Goal: Information Seeking & Learning: Learn about a topic

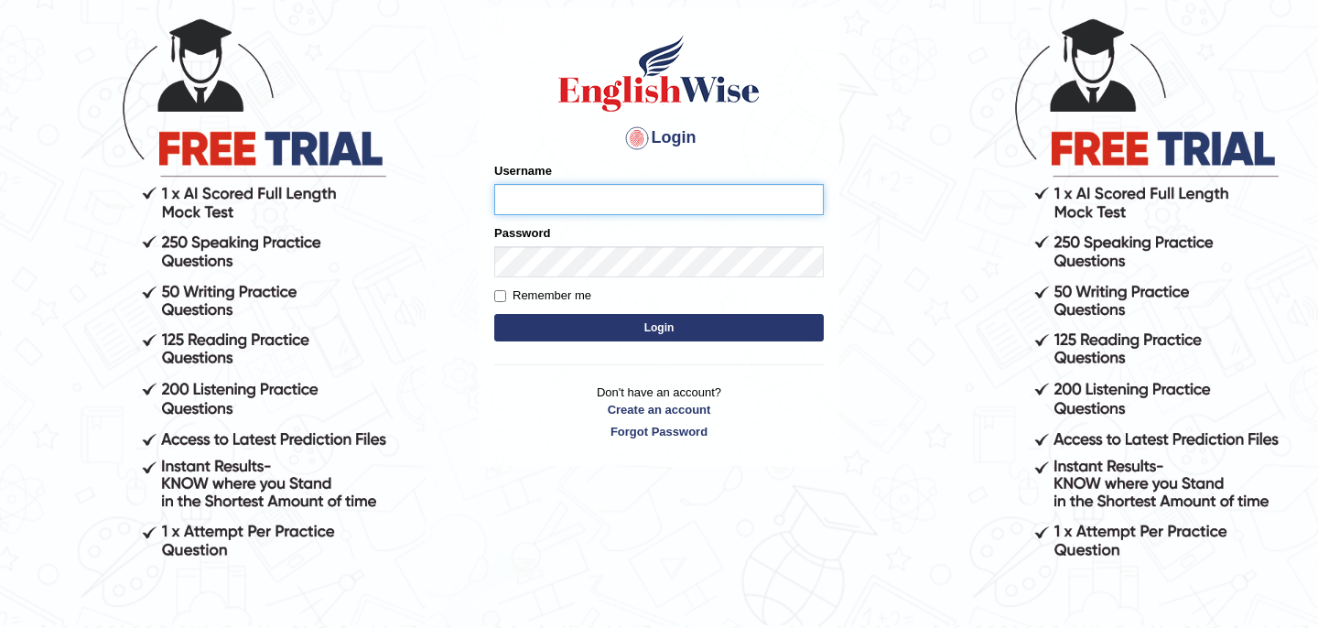
scroll to position [165, 0]
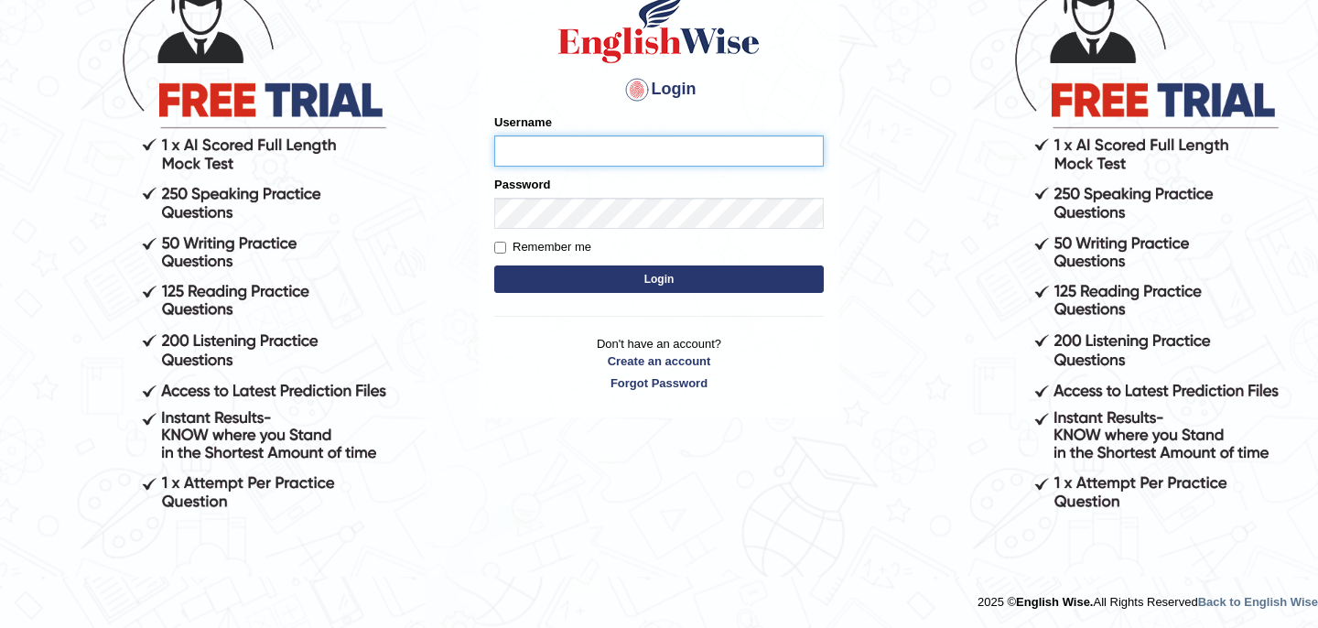
type input "bikramgurung_parramatta"
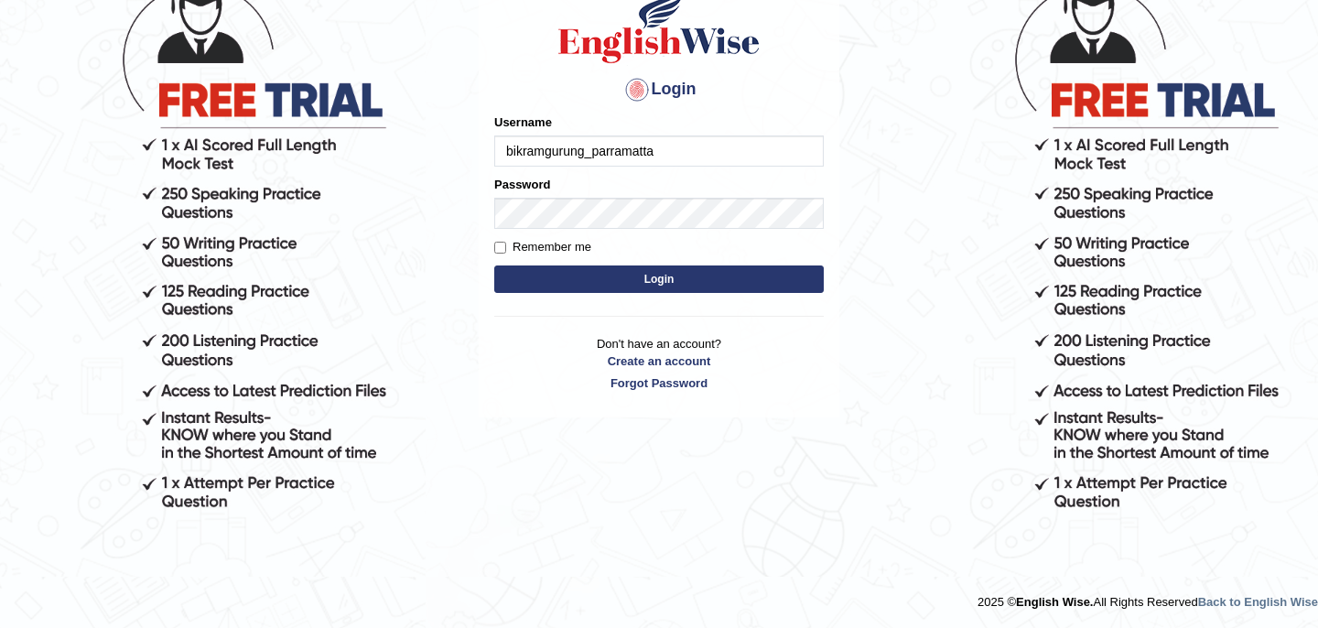
click at [653, 282] on button "Login" at bounding box center [658, 278] width 329 height 27
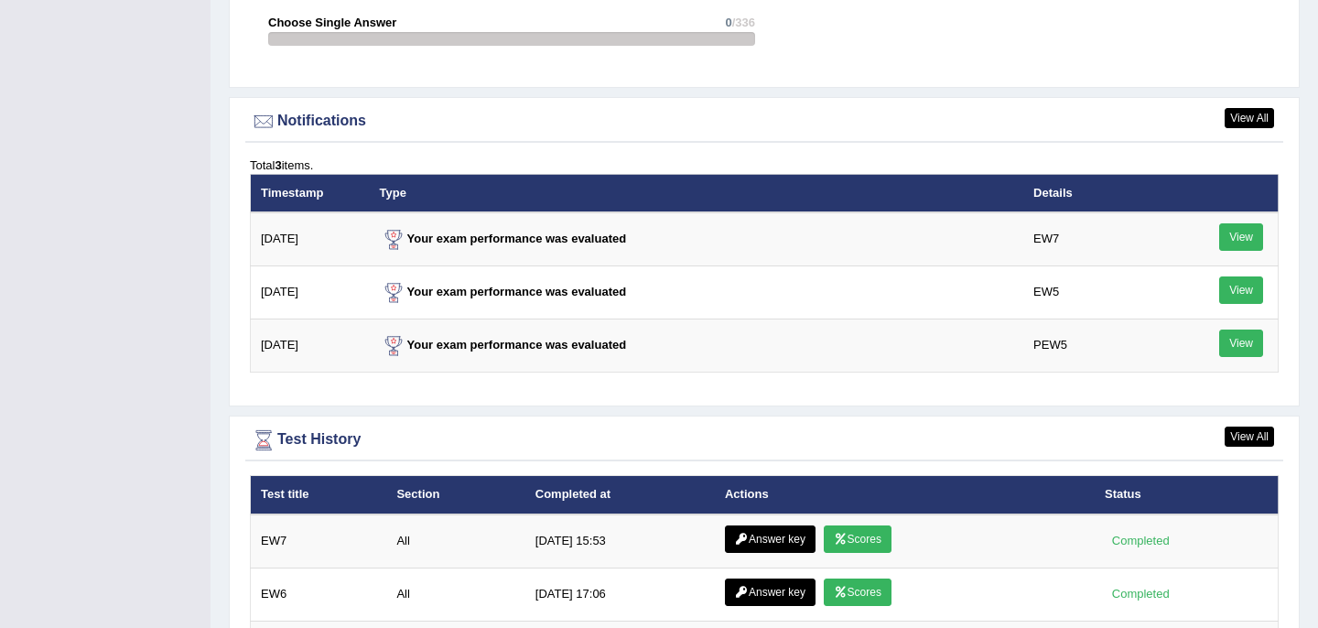
scroll to position [2459, 0]
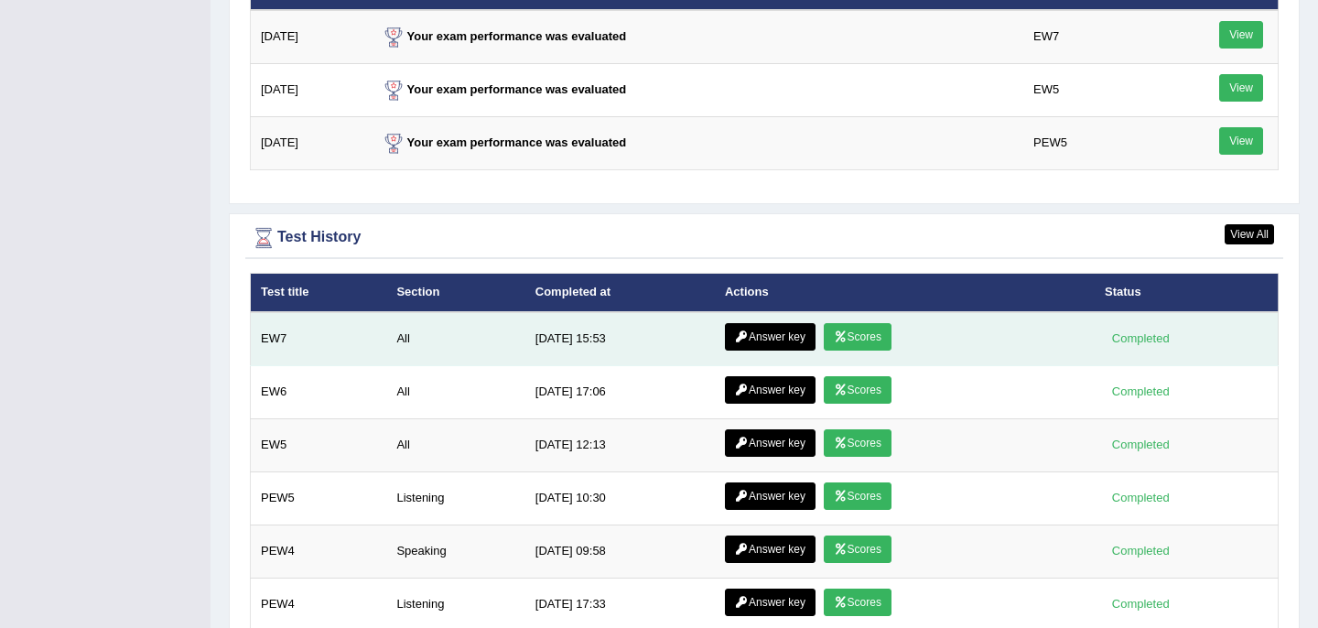
click at [863, 340] on link "Scores" at bounding box center [858, 336] width 68 height 27
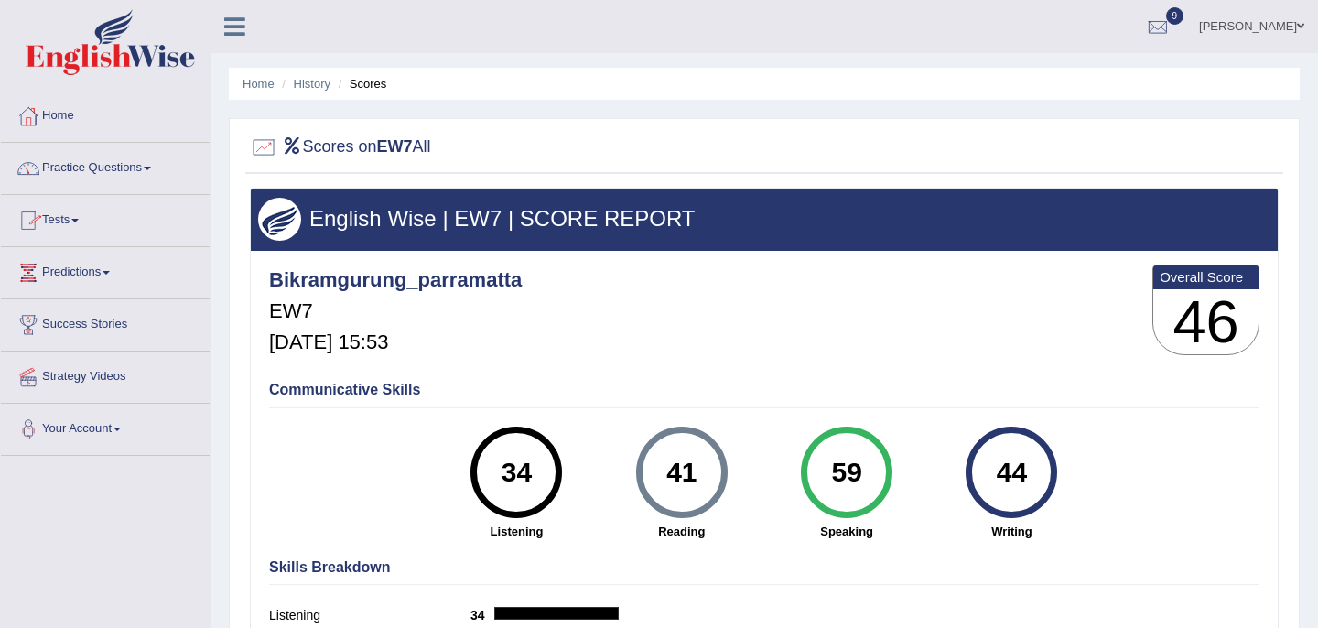
click at [61, 116] on link "Home" at bounding box center [105, 114] width 209 height 46
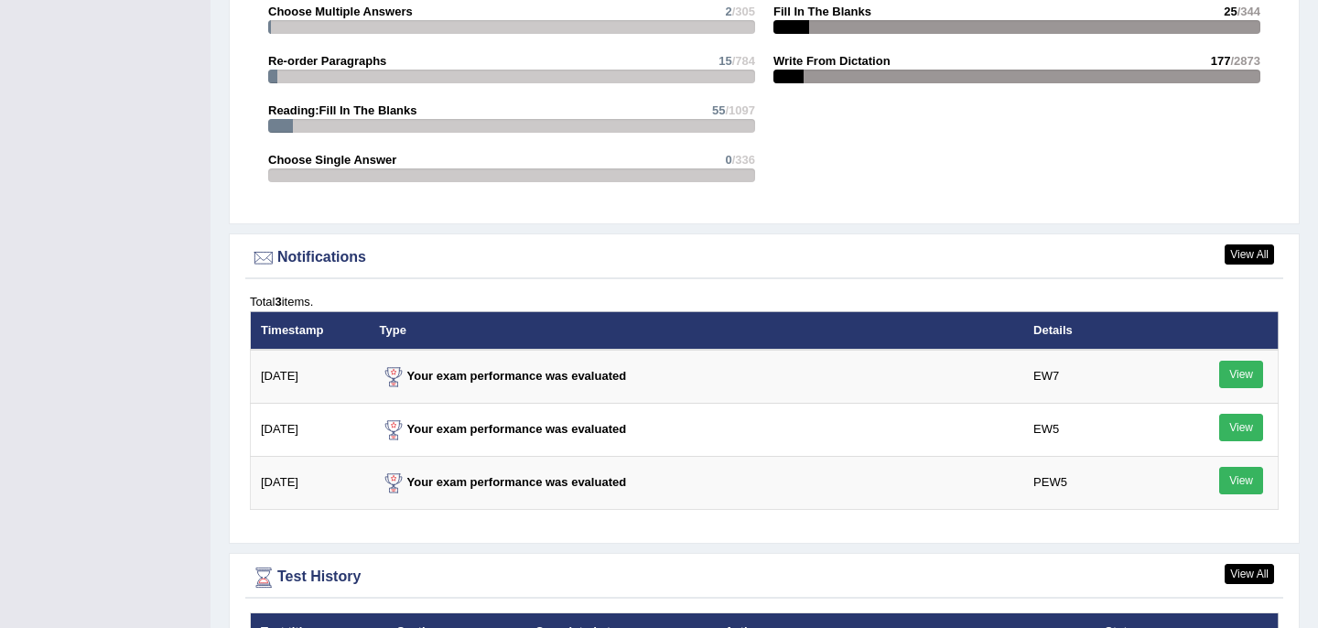
scroll to position [2443, 0]
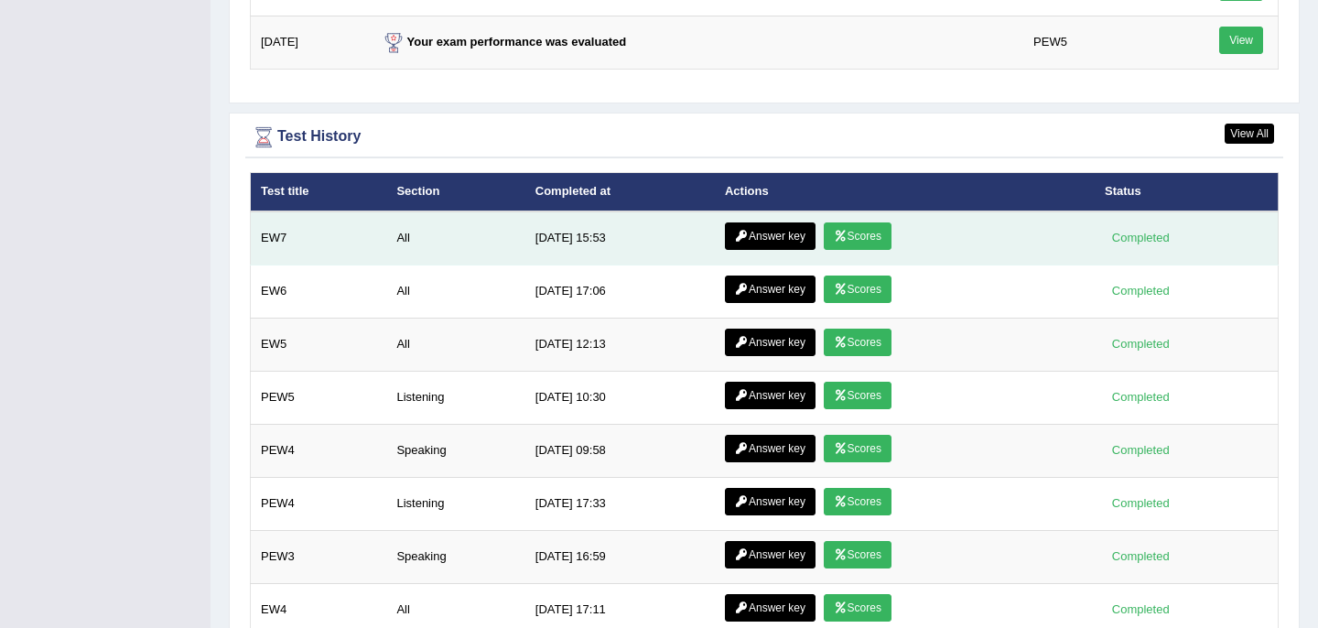
click at [762, 237] on link "Answer key" at bounding box center [770, 235] width 91 height 27
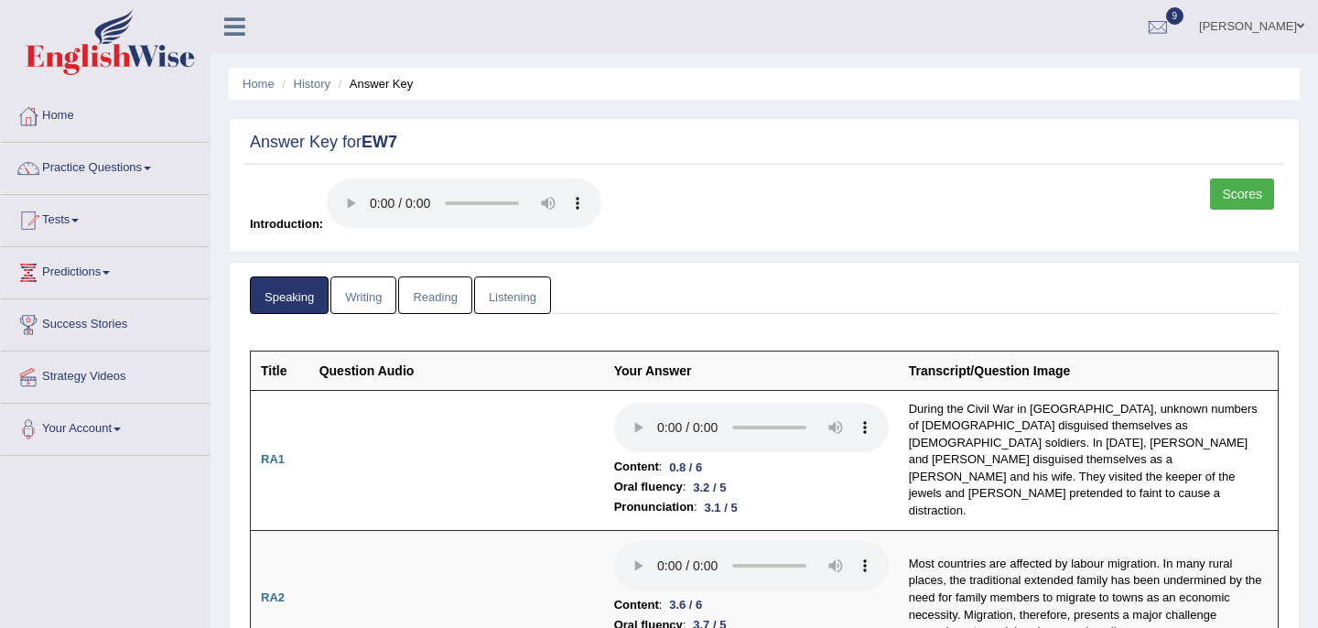
click at [430, 297] on link "Reading" at bounding box center [434, 295] width 73 height 38
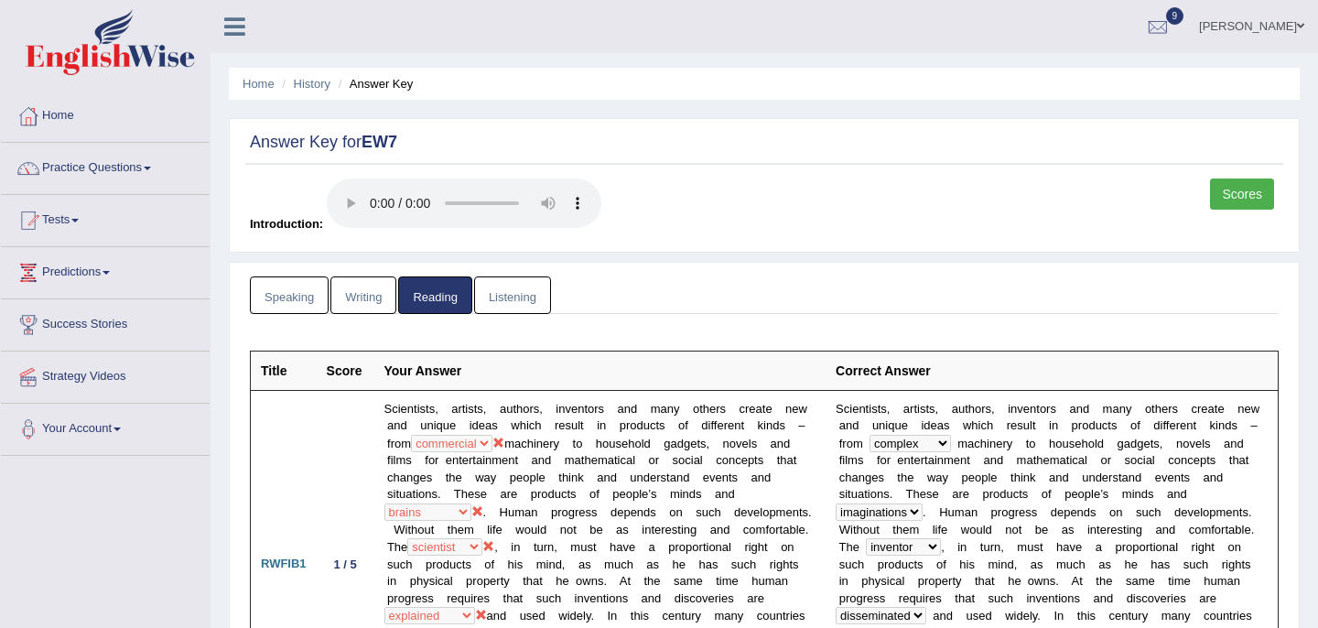
click at [527, 292] on link "Listening" at bounding box center [512, 295] width 77 height 38
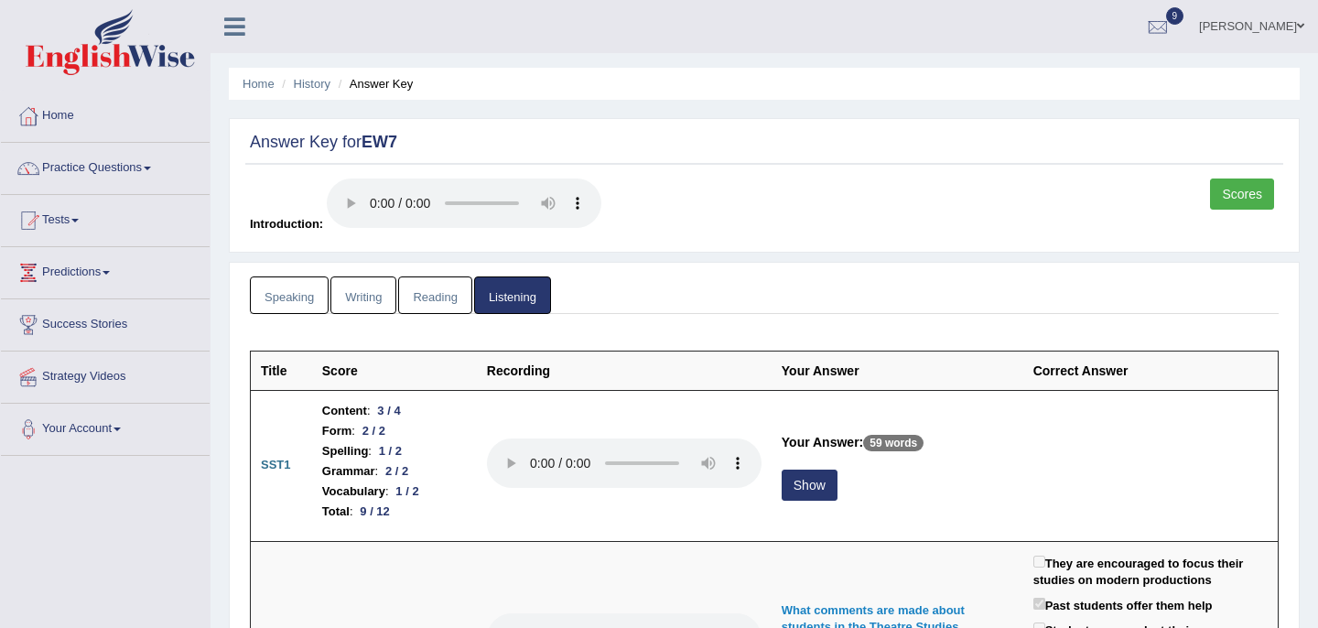
click at [302, 304] on link "Speaking" at bounding box center [289, 295] width 79 height 38
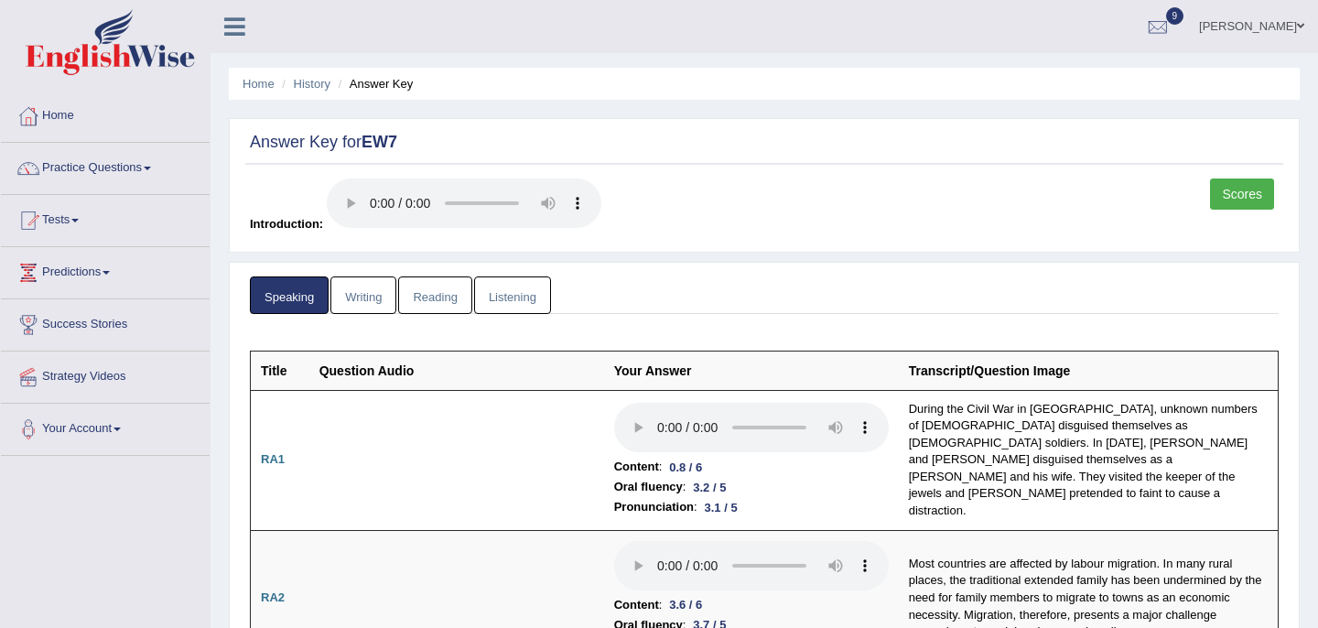
click at [369, 298] on link "Writing" at bounding box center [363, 295] width 66 height 38
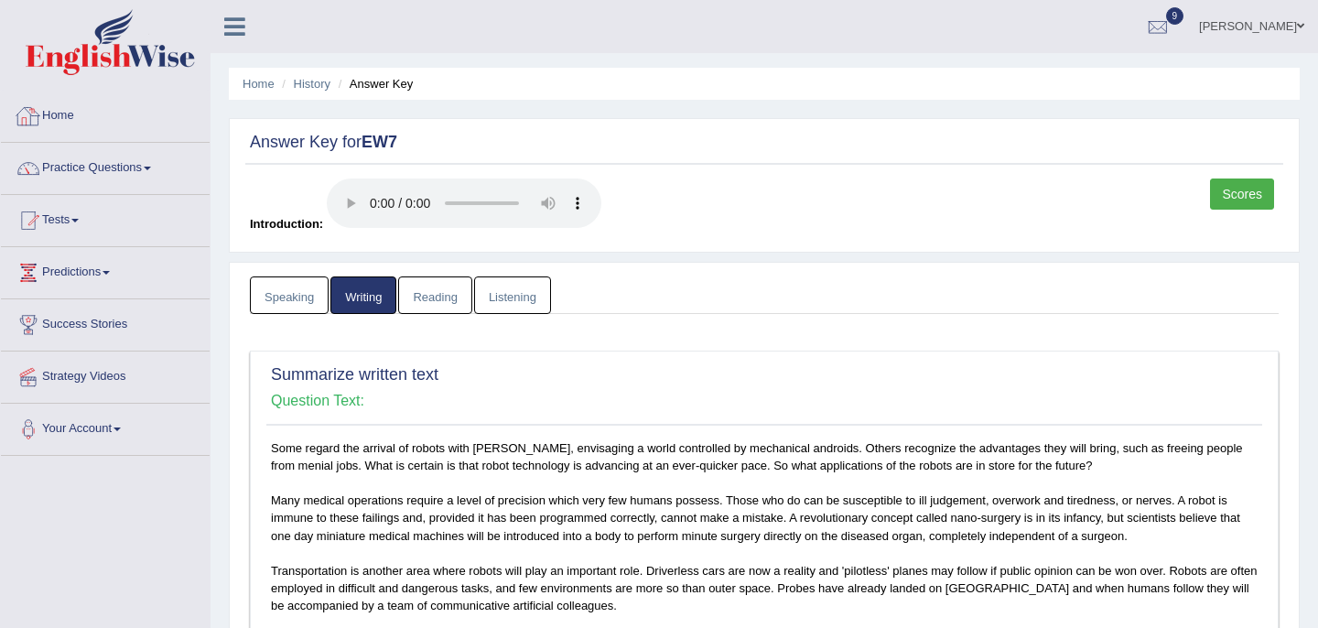
click at [51, 104] on link "Home" at bounding box center [105, 114] width 209 height 46
